Goal: Communication & Community: Answer question/provide support

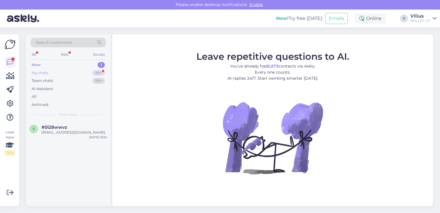
click at [60, 71] on div "My chats 99+" at bounding box center [68, 73] width 75 height 8
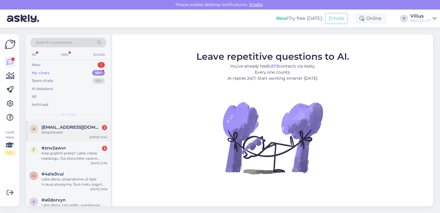
click at [59, 136] on div "a [EMAIL_ADDRESS][DOMAIN_NAME] 2 Attachment [DATE] 10:41" at bounding box center [68, 130] width 85 height 21
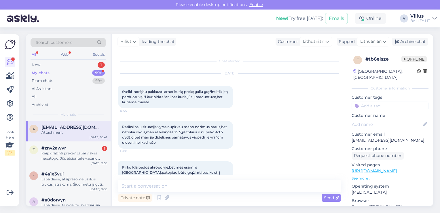
scroll to position [134, 0]
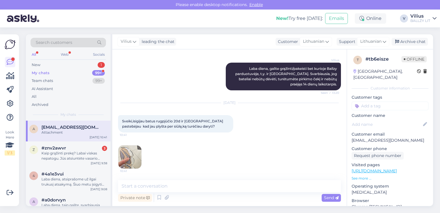
click at [136, 153] on img at bounding box center [129, 156] width 23 height 23
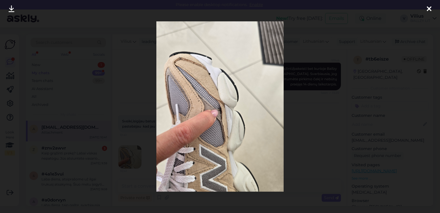
click at [306, 122] on div at bounding box center [220, 106] width 440 height 213
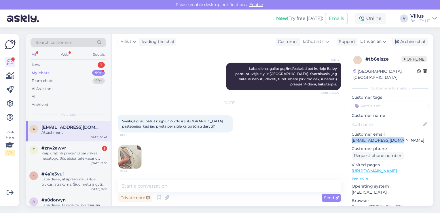
drag, startPoint x: 400, startPoint y: 134, endPoint x: 351, endPoint y: 133, distance: 48.4
click at [351, 133] on div "t # tb6eisze Offline [GEOGRAPHIC_DATA], Šiauliai Customer information Customer …" at bounding box center [390, 170] width 86 height 243
copy p "[EMAIL_ADDRESS][DOMAIN_NAME]"
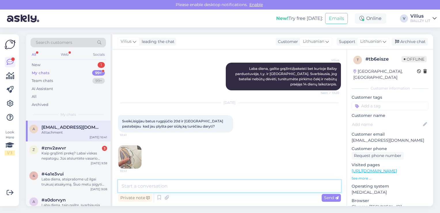
click at [167, 185] on textarea at bounding box center [229, 186] width 223 height 12
type textarea "Laba diena, pirkote internetu ar fizinėje parduotuvėje?"
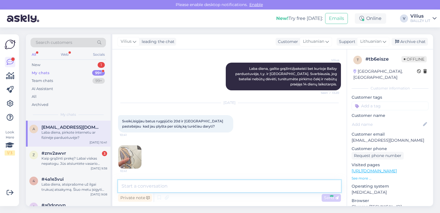
scroll to position [158, 0]
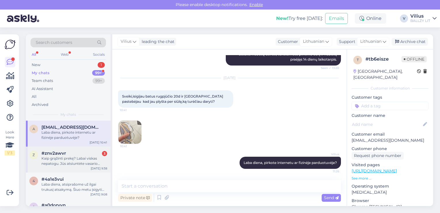
click at [54, 161] on div "Kaip grąžinti prekę? Labai viskas nepatogu. Jūs atsiuntėte vasario mėn. kodą!" at bounding box center [74, 161] width 66 height 10
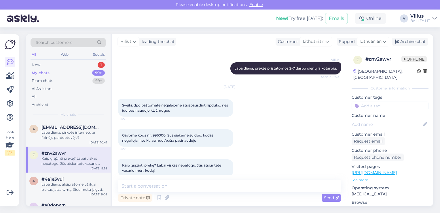
scroll to position [105, 0]
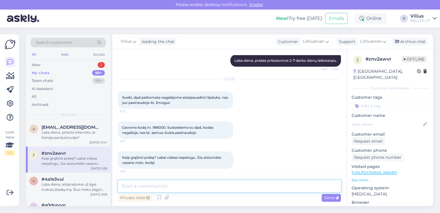
click at [176, 188] on textarea at bounding box center [229, 186] width 223 height 12
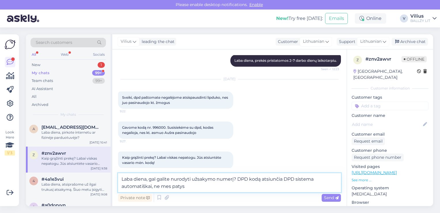
type textarea "Laba diena, gal galite nurodyti užsakymo numerį? DPD kodą atsiunčia DPD sistema…"
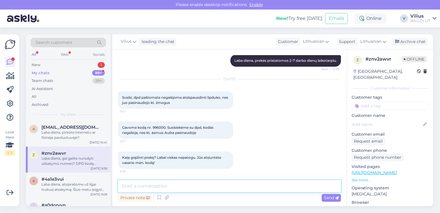
scroll to position [136, 0]
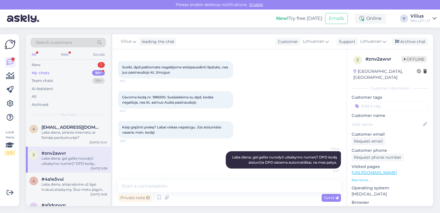
click at [49, 70] on div "My chats 99+" at bounding box center [68, 73] width 75 height 8
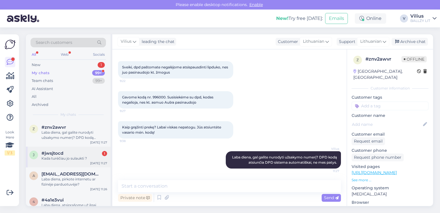
click at [73, 154] on div "#jwsjtocd 1" at bounding box center [74, 152] width 66 height 5
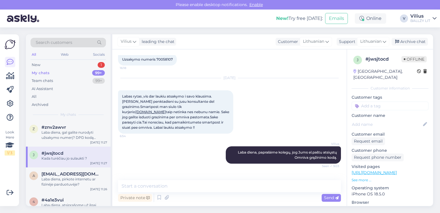
scroll to position [806, 0]
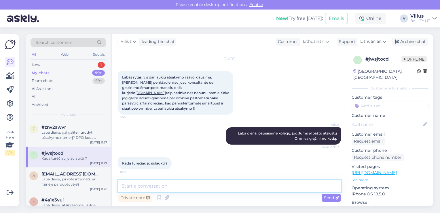
click at [213, 186] on textarea at bounding box center [229, 186] width 223 height 12
type textarea "Tikimės, jog gausite artimiausiu metu."
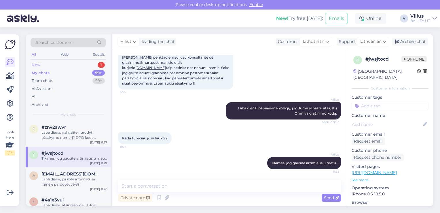
click at [55, 64] on div "New 1" at bounding box center [68, 65] width 75 height 8
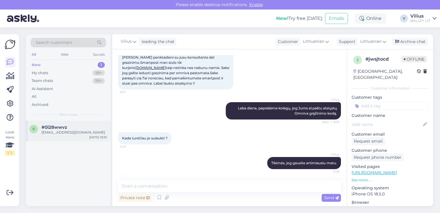
click at [64, 130] on div "[EMAIL_ADDRESS][DOMAIN_NAME]" at bounding box center [74, 132] width 66 height 5
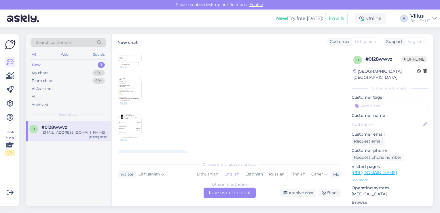
scroll to position [94, 0]
click at [209, 172] on div "Lithuanian" at bounding box center [207, 174] width 27 height 9
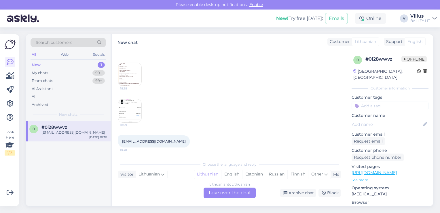
click at [238, 189] on div "Lithuanian to Lithuanian Take over the chat" at bounding box center [230, 192] width 52 height 10
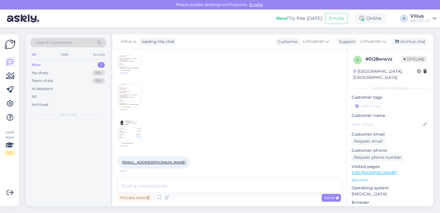
scroll to position [73, 0]
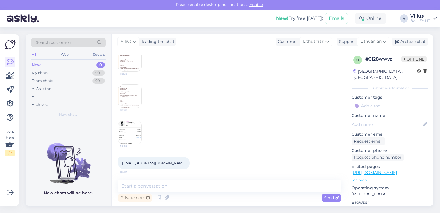
click at [54, 66] on div "New 0" at bounding box center [68, 65] width 75 height 8
